Goal: Task Accomplishment & Management: Manage account settings

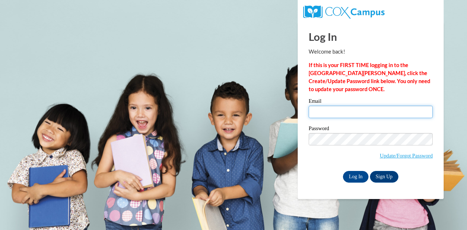
click at [345, 116] on input "Email" at bounding box center [371, 112] width 124 height 12
type input "[PERSON_NAME][EMAIL_ADDRESS][DOMAIN_NAME]"
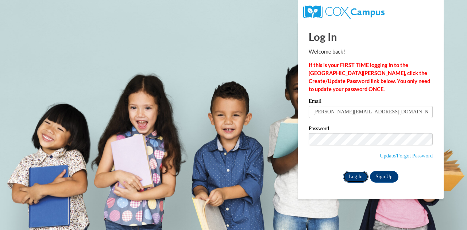
click at [353, 175] on input "Log In" at bounding box center [356, 177] width 26 height 12
